Goal: Task Accomplishment & Management: Use online tool/utility

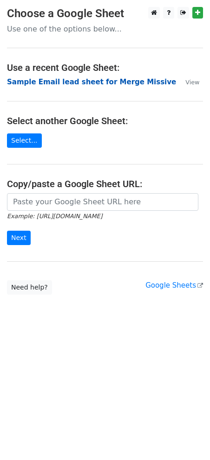
click at [76, 82] on strong "Sample Email lead sheet for Merge Missive" at bounding box center [91, 82] width 169 height 8
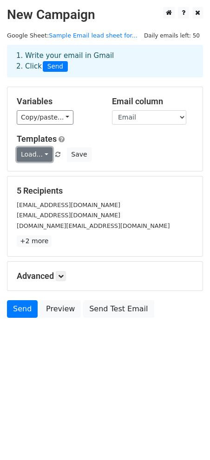
click at [44, 155] on link "Load..." at bounding box center [35, 154] width 36 height 14
click at [128, 159] on div "Load... No templates saved Save" at bounding box center [105, 154] width 190 height 14
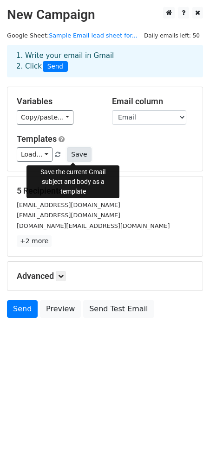
click at [73, 153] on button "Save" at bounding box center [79, 154] width 24 height 14
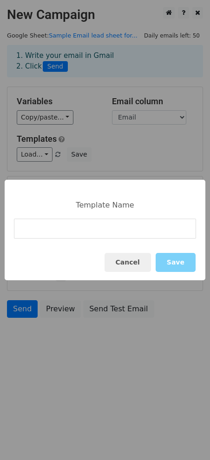
click at [92, 234] on input at bounding box center [105, 229] width 182 height 20
type input "Empower Work 2025"
click at [179, 264] on button "Save" at bounding box center [175, 262] width 40 height 19
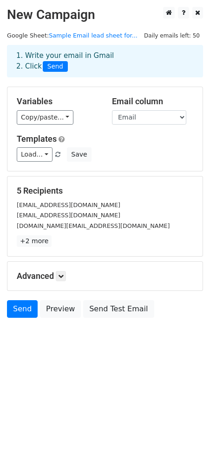
click at [55, 157] on span at bounding box center [57, 155] width 5 height 6
click at [45, 153] on link "Load..." at bounding box center [35, 154] width 36 height 14
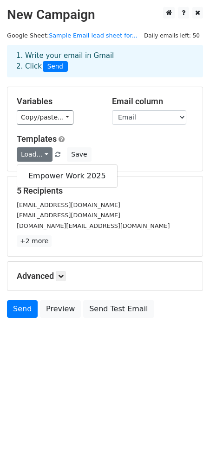
click at [118, 153] on div "Load... Empower Work 2025 Save" at bounding box center [105, 154] width 190 height 14
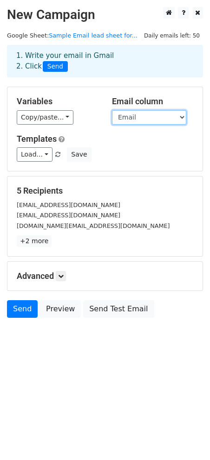
click at [154, 118] on select "First Name Email" at bounding box center [149, 117] width 74 height 14
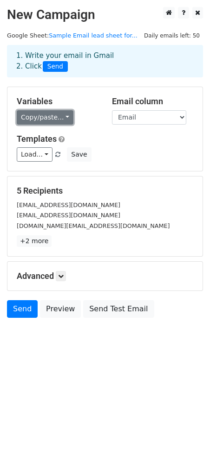
click at [59, 118] on link "Copy/paste..." at bounding box center [45, 117] width 57 height 14
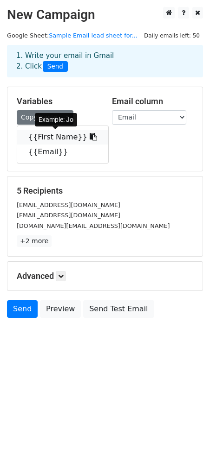
click at [64, 136] on link "{{First Name}}" at bounding box center [62, 137] width 91 height 15
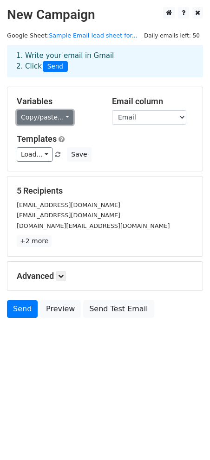
click at [42, 120] on link "Copy/paste..." at bounding box center [45, 117] width 57 height 14
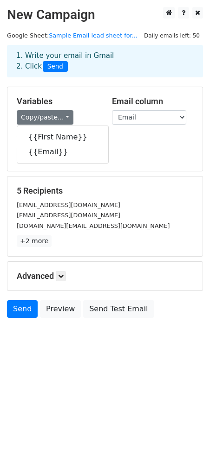
click at [90, 120] on div "Copy/paste... {{First Name}} {{Email}}" at bounding box center [57, 117] width 81 height 14
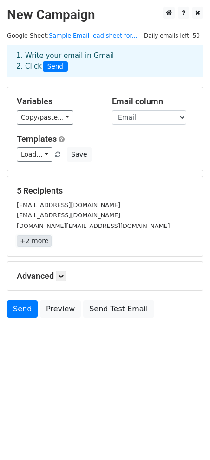
click at [37, 237] on link "+2 more" at bounding box center [34, 242] width 35 height 12
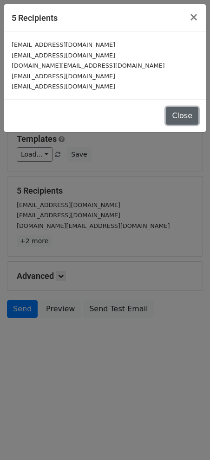
click at [179, 115] on button "Close" at bounding box center [182, 116] width 32 height 18
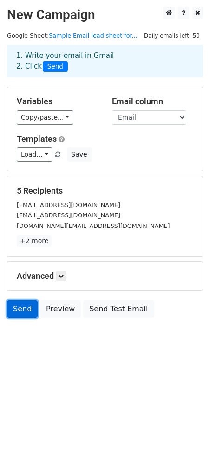
click at [27, 310] on link "Send" at bounding box center [22, 309] width 31 height 18
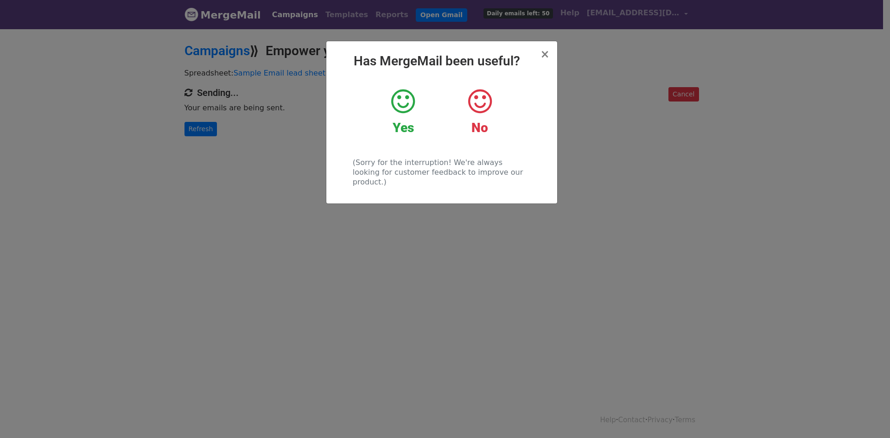
click at [398, 103] on icon at bounding box center [403, 102] width 24 height 28
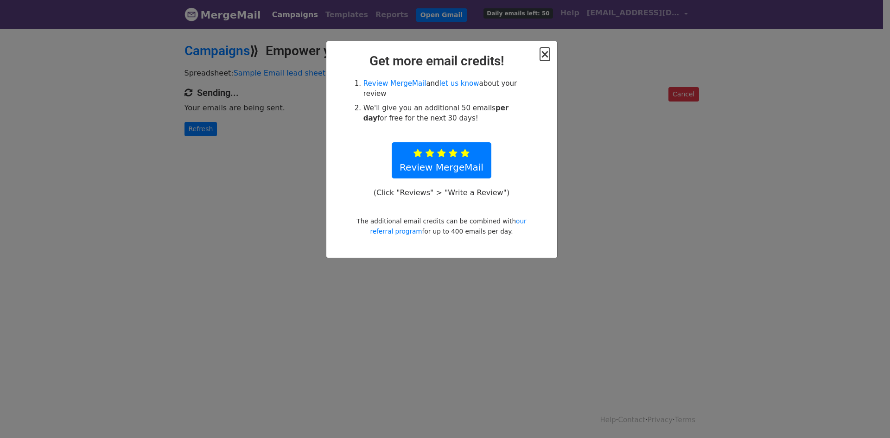
click at [546, 57] on span "×" at bounding box center [544, 54] width 9 height 13
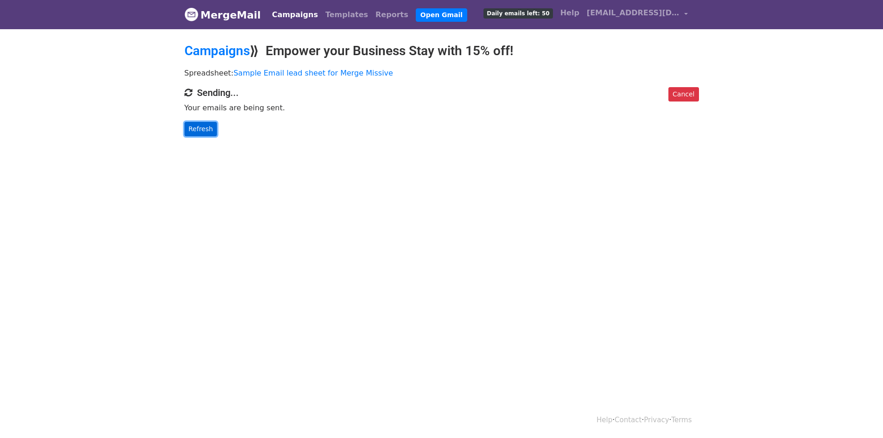
click at [199, 132] on link "Refresh" at bounding box center [201, 129] width 33 height 14
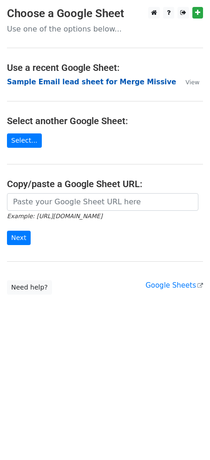
click at [32, 84] on strong "Sample Email lead sheet for Merge Missive" at bounding box center [91, 82] width 169 height 8
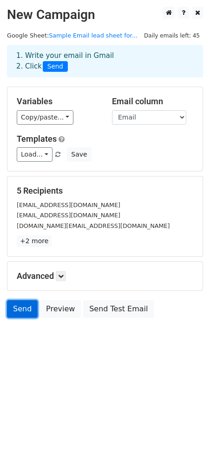
click at [16, 313] on link "Send" at bounding box center [22, 309] width 31 height 18
